Goal: Navigation & Orientation: Understand site structure

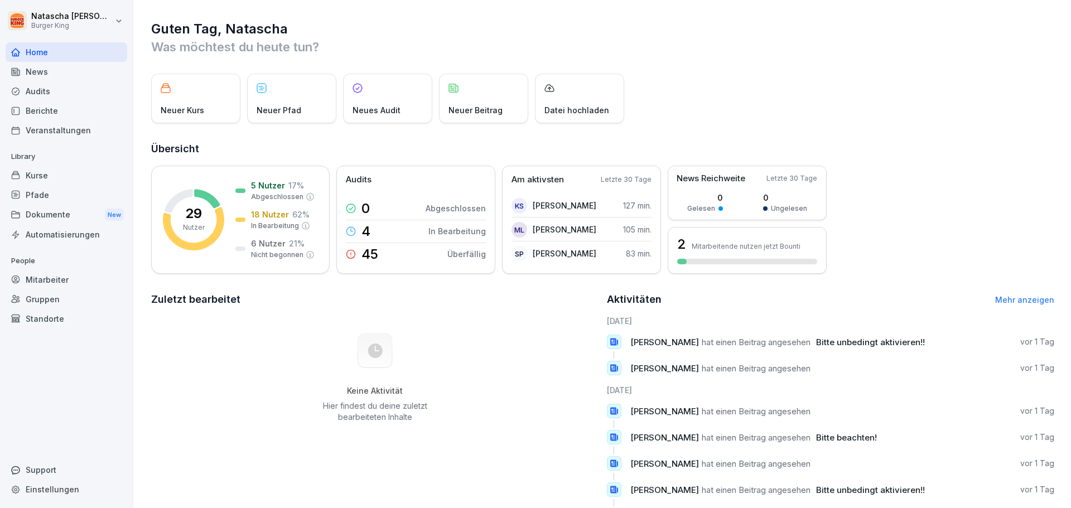
click at [41, 70] on div "News" at bounding box center [67, 72] width 122 height 20
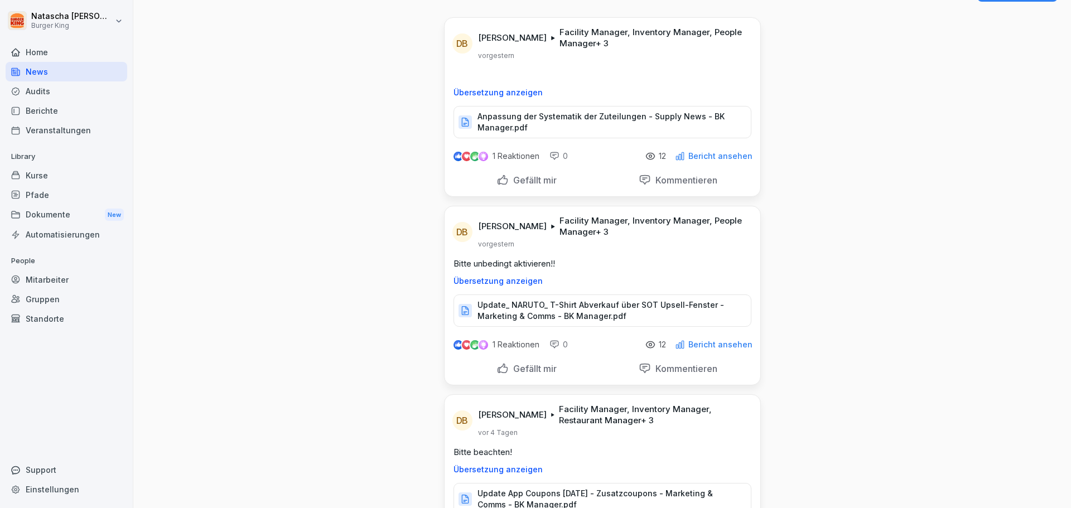
scroll to position [56, 0]
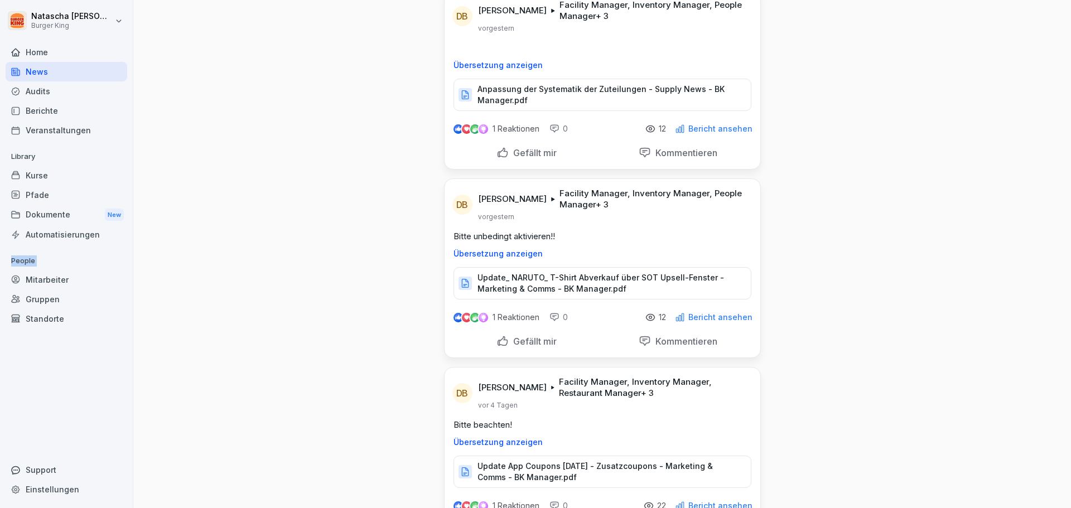
drag, startPoint x: 83, startPoint y: 176, endPoint x: 23, endPoint y: 94, distance: 101.0
click at [9, 172] on div "[PERSON_NAME] Burger King Home News Audits Berichte Veranstaltungen Library Kur…" at bounding box center [535, 254] width 1071 height 508
click at [41, 108] on div "Berichte" at bounding box center [67, 111] width 122 height 20
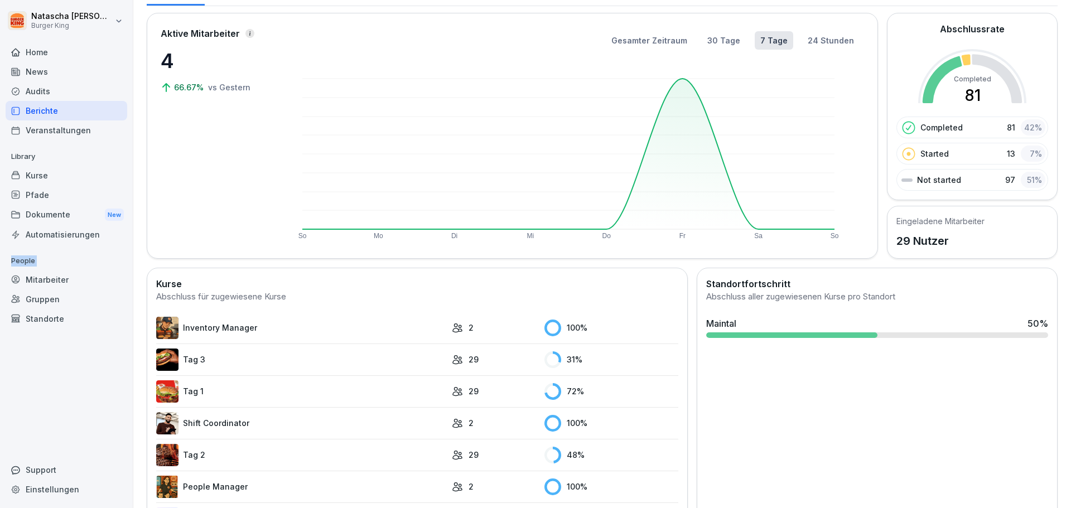
click at [48, 85] on div "Audits" at bounding box center [67, 91] width 122 height 20
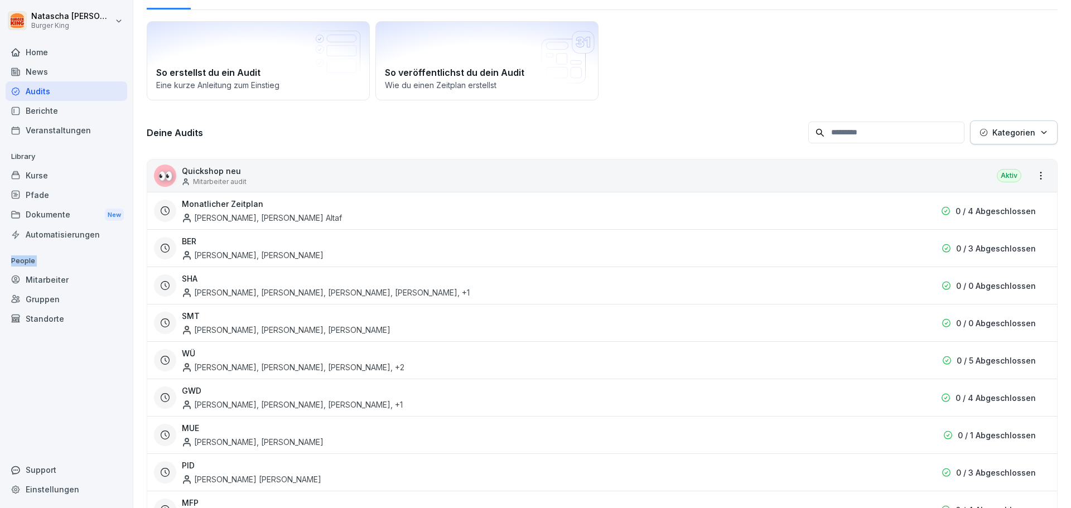
scroll to position [11, 0]
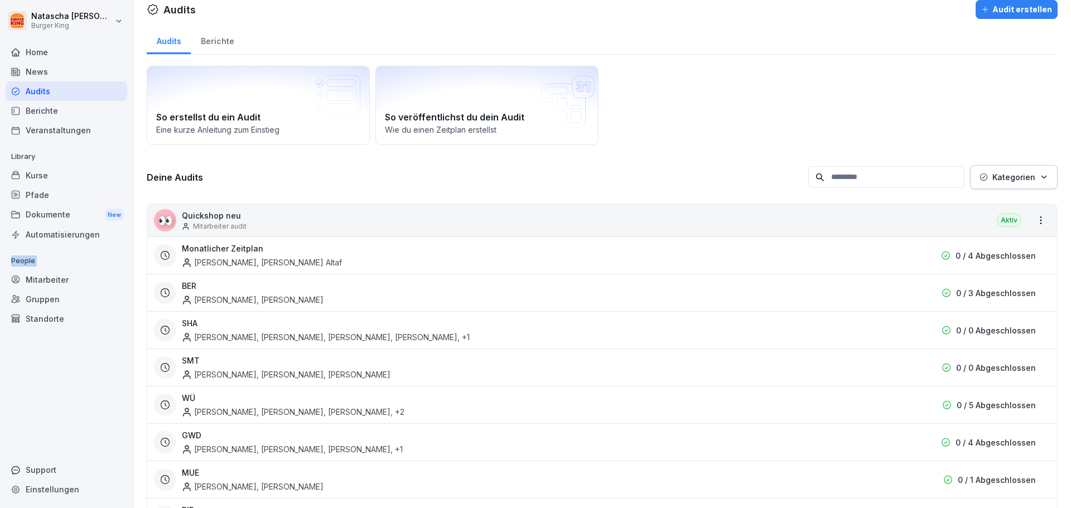
click at [60, 133] on div "Veranstaltungen" at bounding box center [67, 131] width 122 height 20
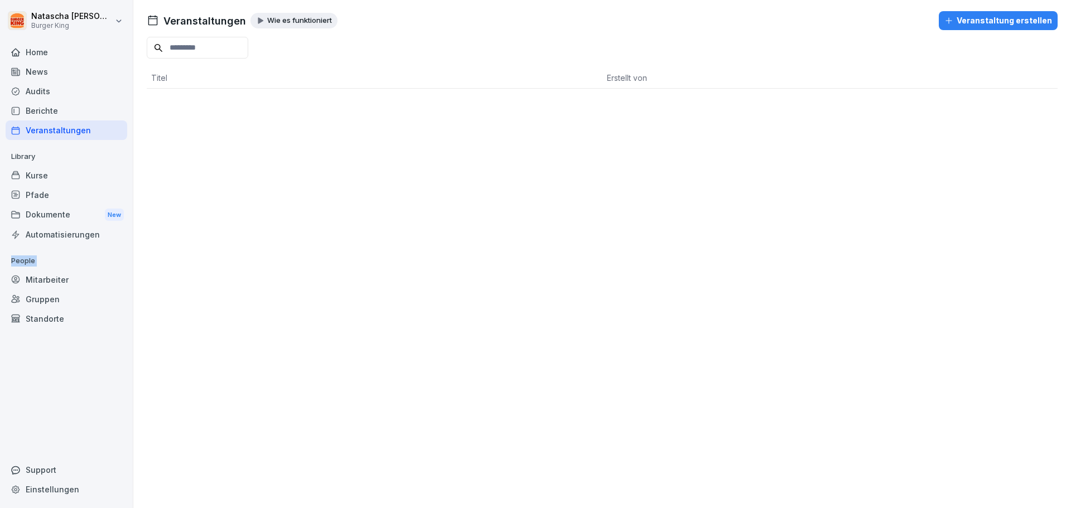
click at [46, 65] on div "News" at bounding box center [67, 72] width 122 height 20
